Goal: Information Seeking & Learning: Learn about a topic

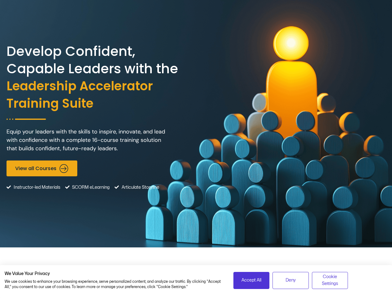
click at [196, 149] on div "Develop Confident, Capable Leaders with the Leadership Accelerator Training Sui…" at bounding box center [196, 123] width 379 height 247
click at [251, 280] on span "Accept All" at bounding box center [251, 280] width 20 height 7
click at [290, 280] on span "Deny" at bounding box center [290, 280] width 10 height 7
click at [330, 280] on span "Cookie Settings" at bounding box center [330, 280] width 28 height 14
